Goal: Browse casually

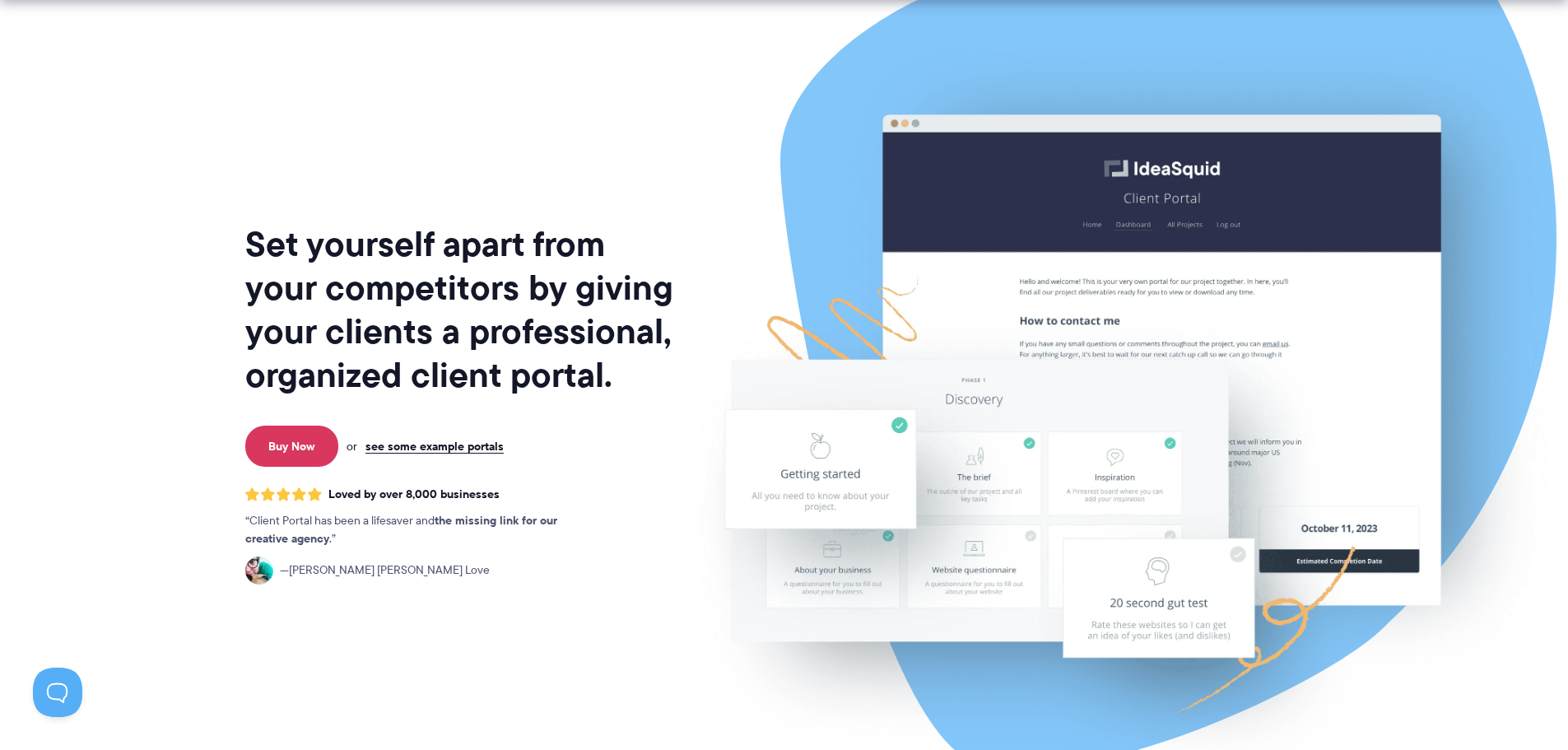
scroll to position [82, 0]
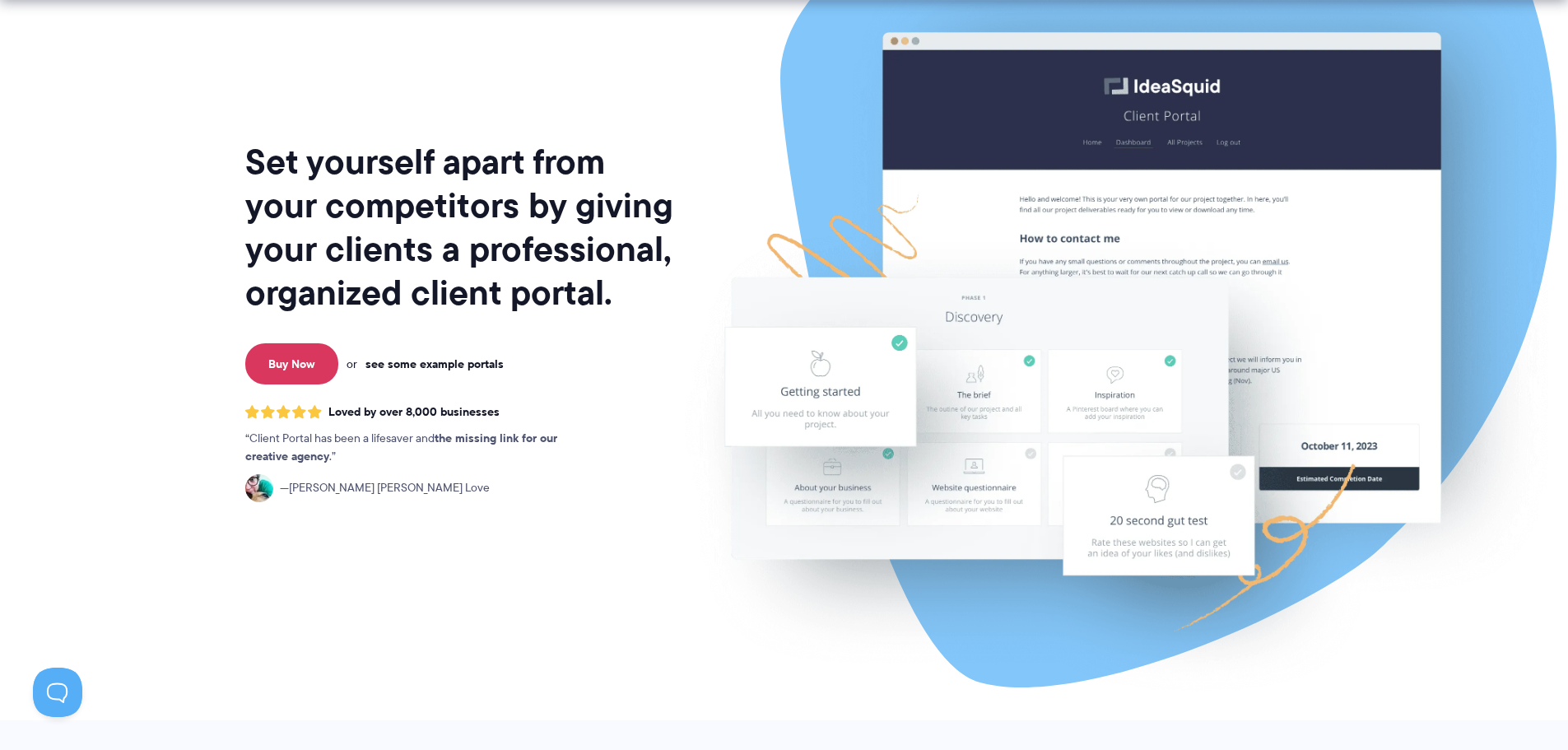
click at [471, 360] on link "see some example portals" at bounding box center [435, 364] width 139 height 14
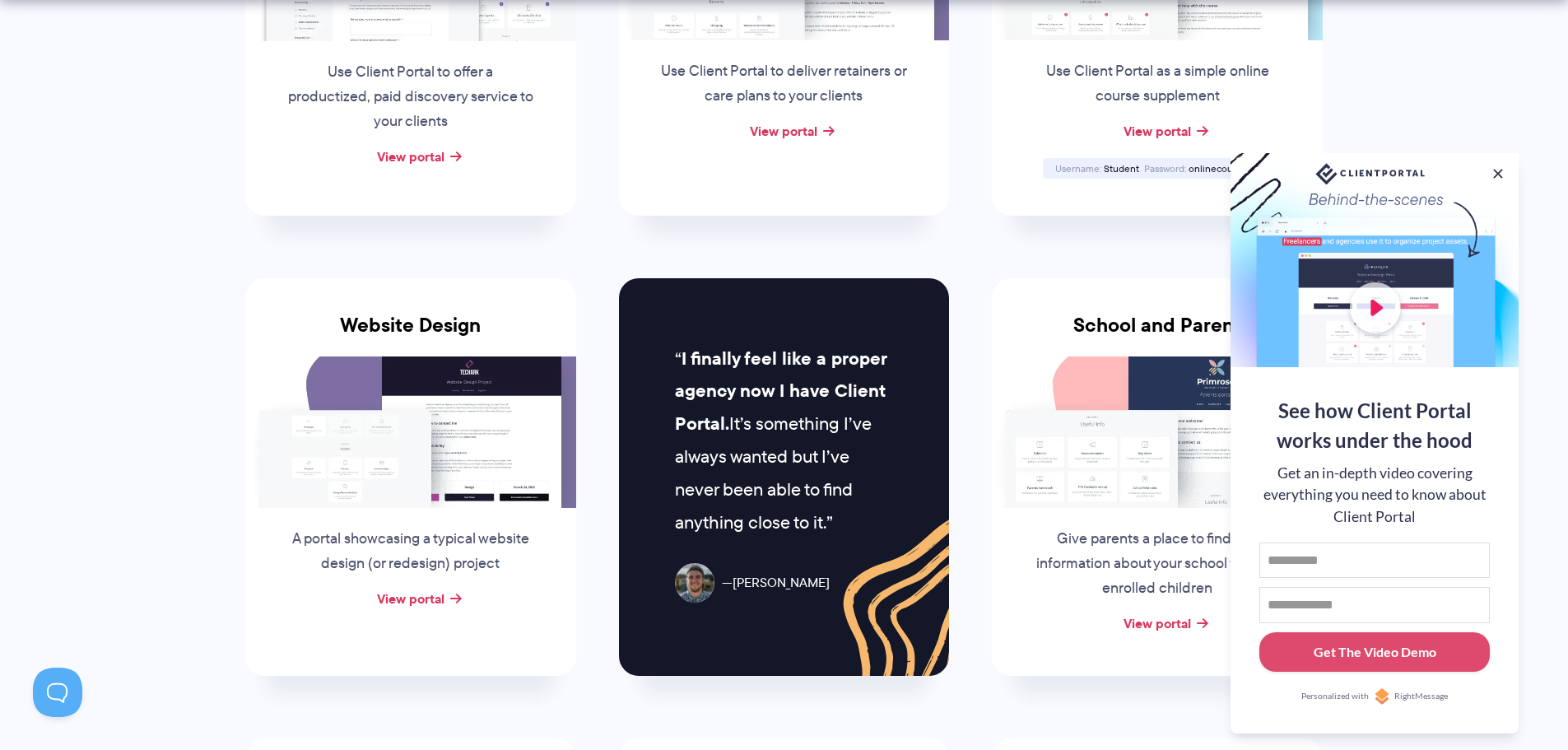
scroll to position [576, 0]
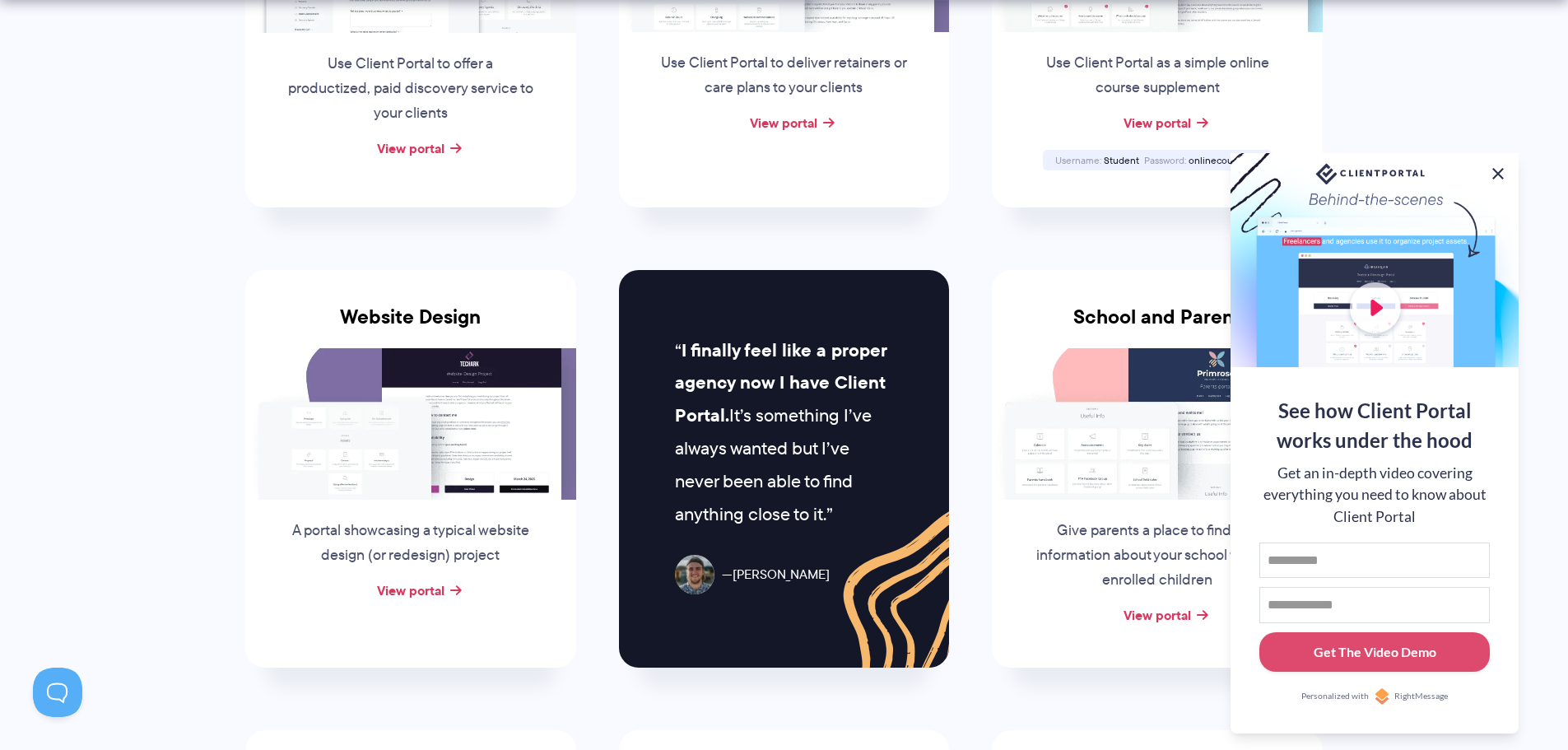
click at [1496, 170] on button at bounding box center [1498, 174] width 20 height 20
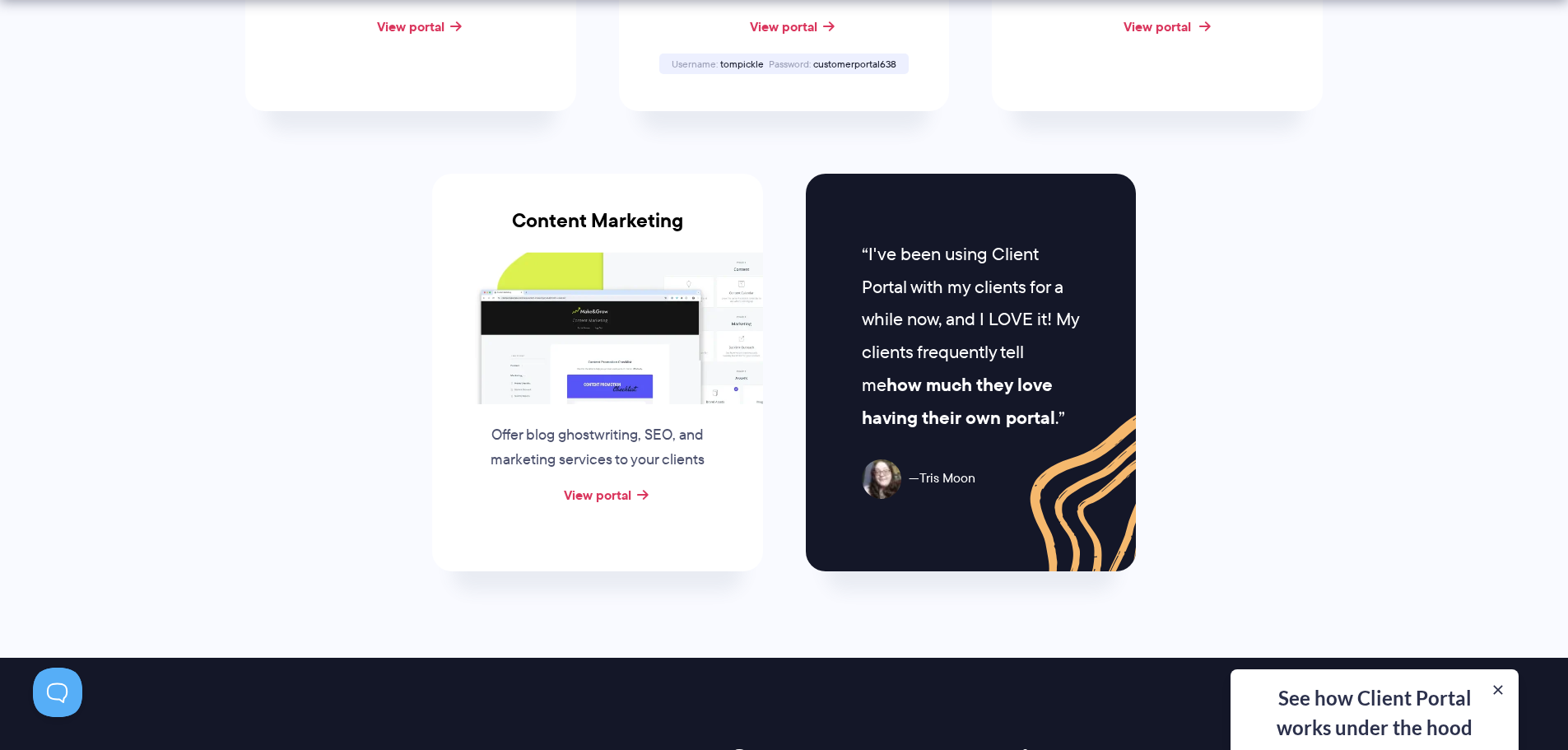
scroll to position [1647, 0]
